Goal: Complete application form: Complete application form

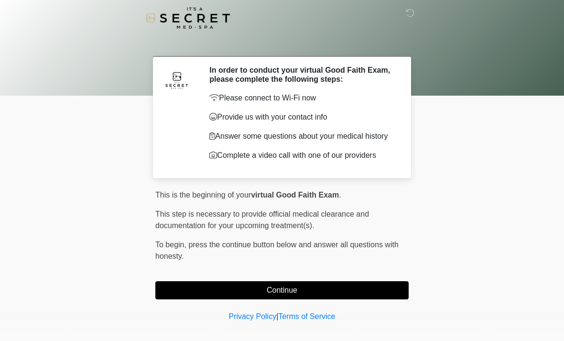
click at [388, 284] on button "Continue" at bounding box center [281, 290] width 253 height 18
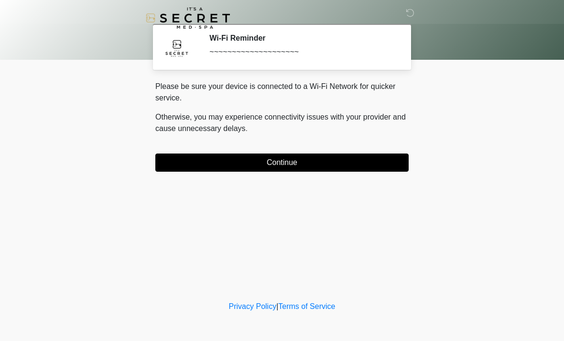
click at [388, 160] on button "Continue" at bounding box center [281, 162] width 253 height 18
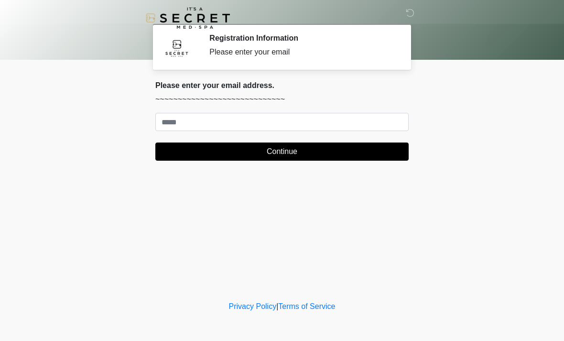
click at [561, 200] on body "‎ ‎ Registration Information Please enter your email Please connect to Wi-Fi no…" at bounding box center [282, 170] width 564 height 341
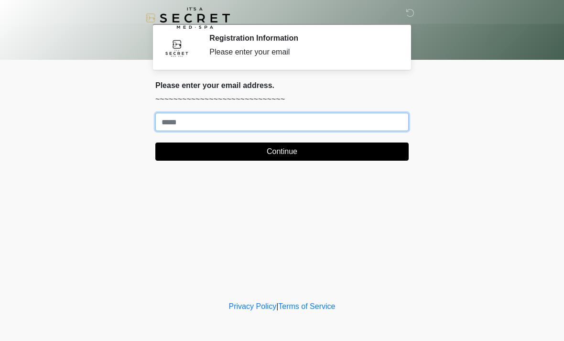
click at [221, 122] on input "Where should we email your treatment plan?" at bounding box center [281, 122] width 253 height 18
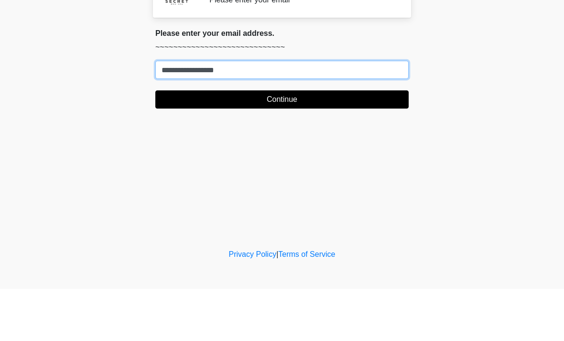
type input "**********"
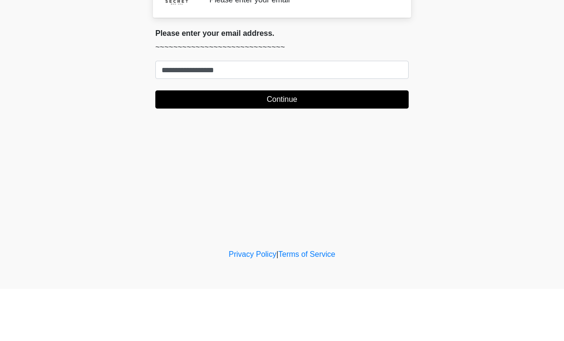
click at [284, 142] on button "Continue" at bounding box center [281, 151] width 253 height 18
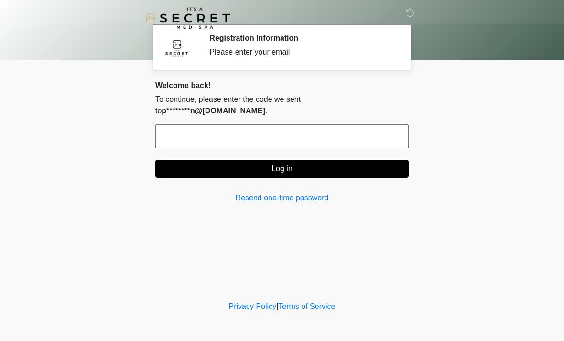
click at [194, 129] on input "text" at bounding box center [281, 136] width 253 height 24
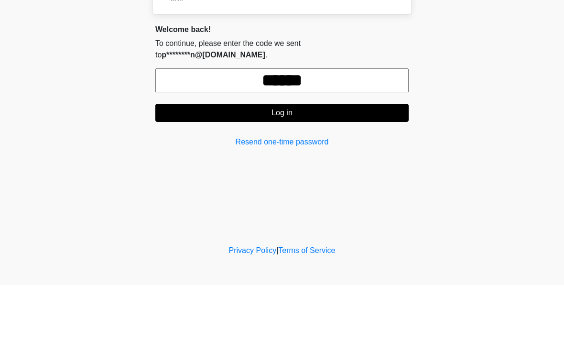
type input "******"
click at [284, 160] on button "Log in" at bounding box center [281, 169] width 253 height 18
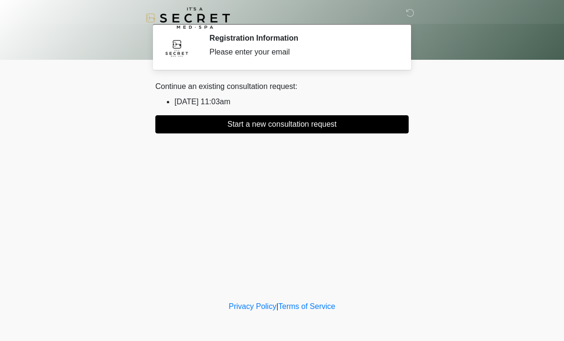
click at [300, 126] on button "Start a new consultation request" at bounding box center [281, 124] width 253 height 18
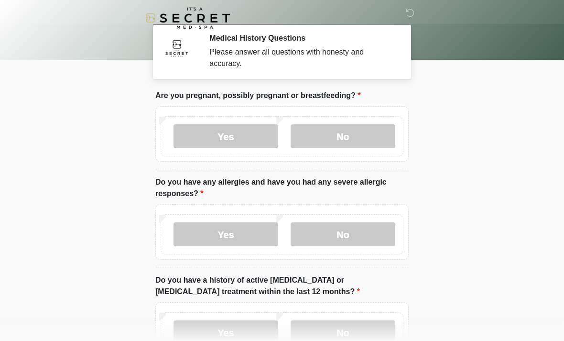
click at [354, 140] on label "No" at bounding box center [343, 136] width 105 height 24
click at [354, 238] on label "No" at bounding box center [343, 234] width 105 height 24
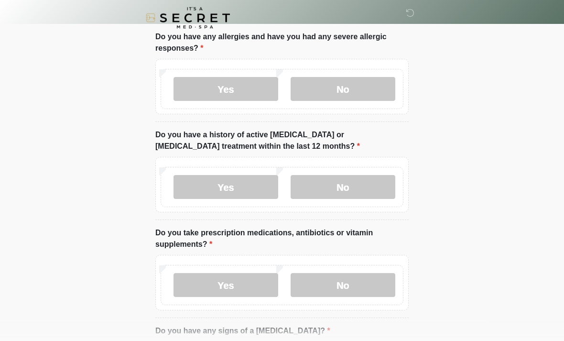
scroll to position [154, 0]
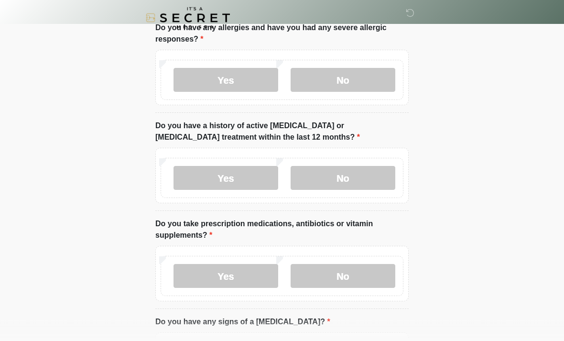
click at [345, 177] on label "No" at bounding box center [343, 178] width 105 height 24
click at [342, 272] on label "No" at bounding box center [343, 276] width 105 height 24
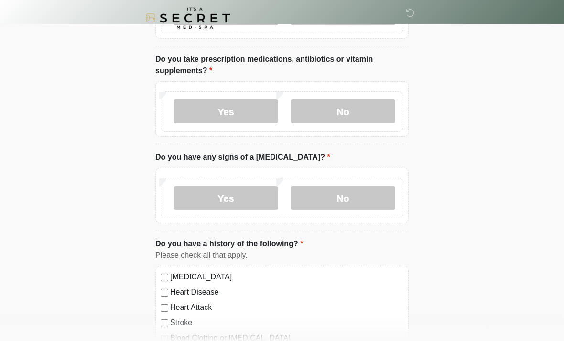
scroll to position [330, 0]
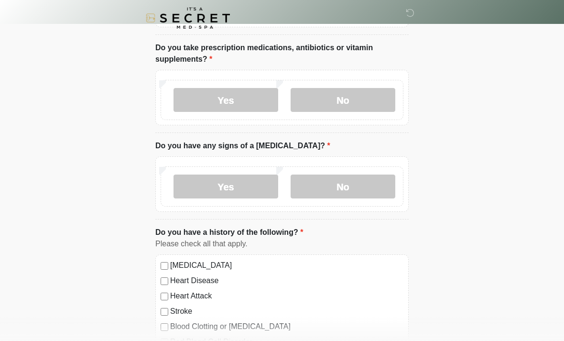
click at [348, 189] on label "No" at bounding box center [343, 186] width 105 height 24
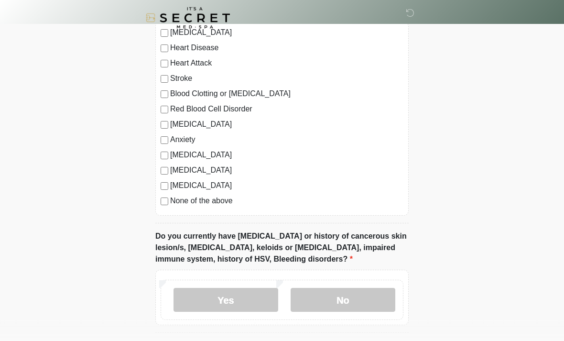
scroll to position [563, 0]
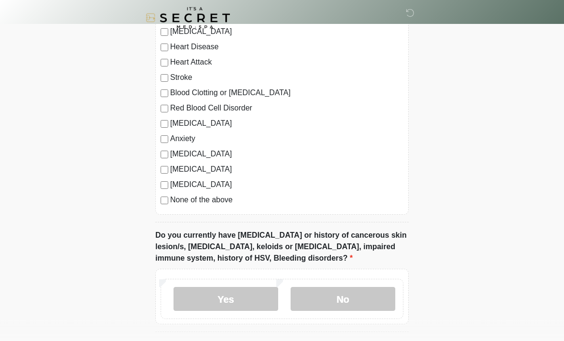
click at [172, 210] on div "High Blood Pressure Heart Disease Heart Attack Stroke Blood Clotting or Bleedin…" at bounding box center [281, 118] width 253 height 194
click at [339, 295] on label "No" at bounding box center [343, 299] width 105 height 24
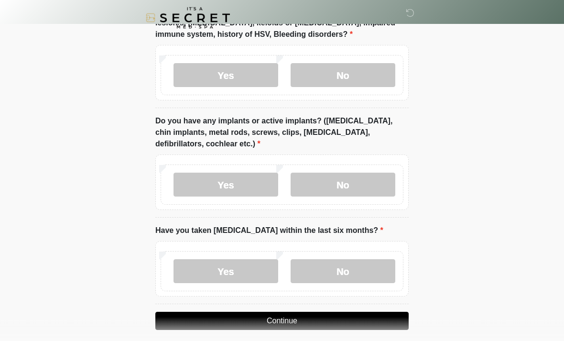
scroll to position [789, 0]
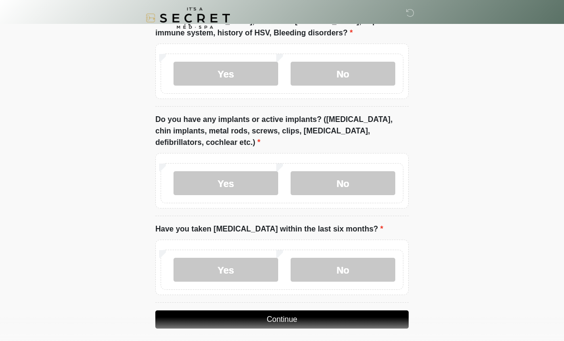
click at [343, 183] on label "No" at bounding box center [343, 183] width 105 height 24
click at [338, 265] on label "No" at bounding box center [343, 270] width 105 height 24
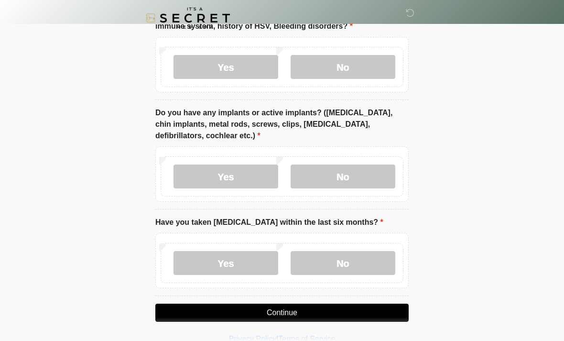
click at [285, 315] on button "Continue" at bounding box center [281, 312] width 253 height 18
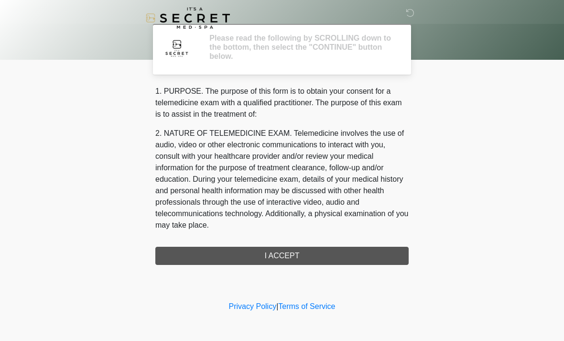
scroll to position [0, 0]
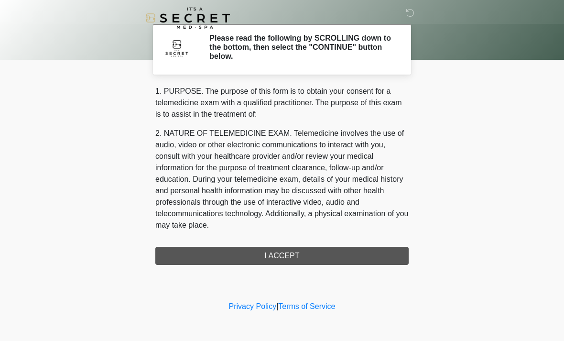
click at [284, 253] on div "1. PURPOSE. The purpose of this form is to obtain your consent for a telemedici…" at bounding box center [281, 175] width 253 height 179
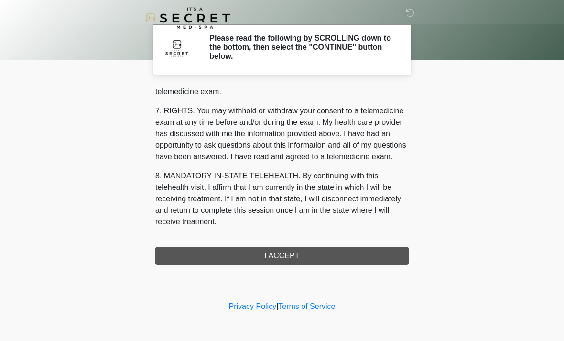
scroll to position [405, 0]
click at [286, 257] on button "I ACCEPT" at bounding box center [281, 256] width 253 height 18
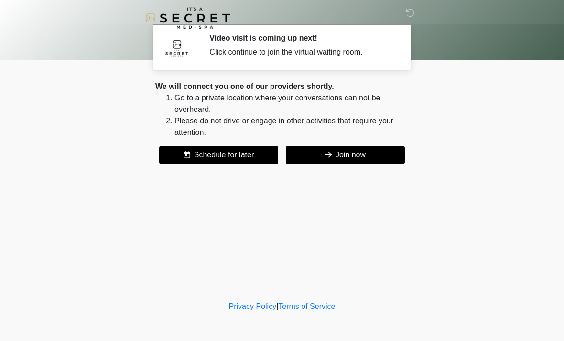
click at [344, 150] on button "Join now" at bounding box center [345, 155] width 119 height 18
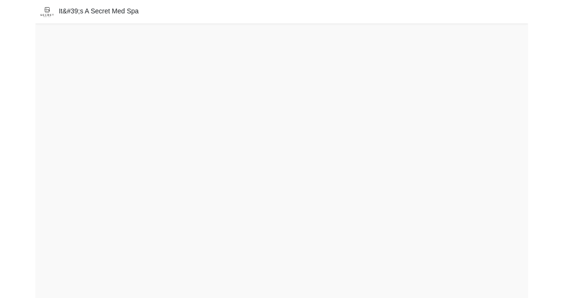
scroll to position [10, 0]
